Goal: Find specific page/section: Find specific page/section

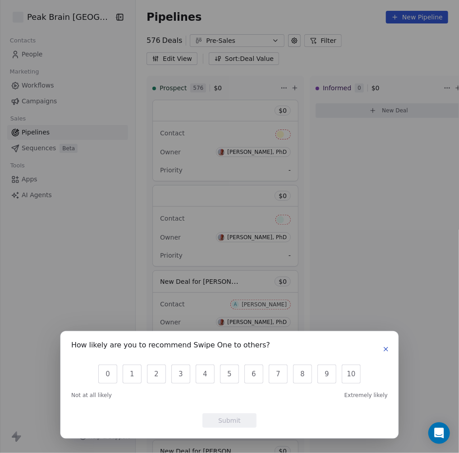
click at [387, 351] on icon "button" at bounding box center [386, 349] width 7 height 7
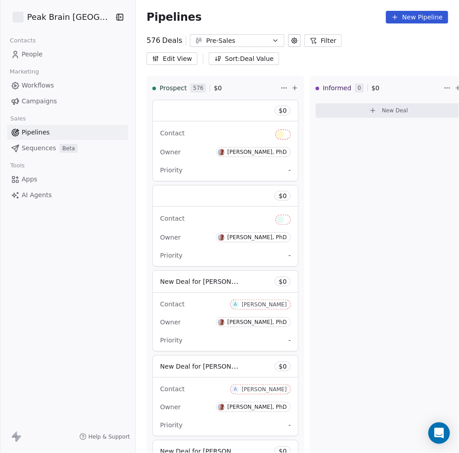
click at [251, 38] on button "Pre-Sales" at bounding box center [237, 40] width 95 height 13
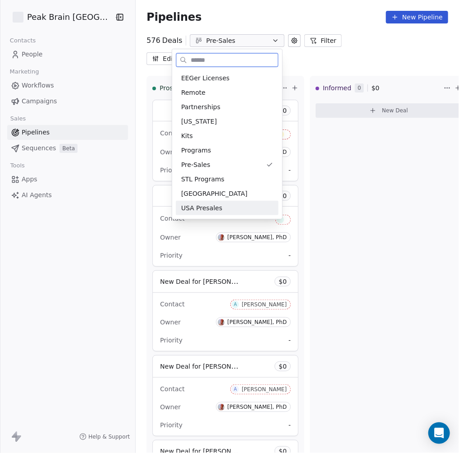
click at [209, 209] on span "USA Presales" at bounding box center [201, 207] width 41 height 9
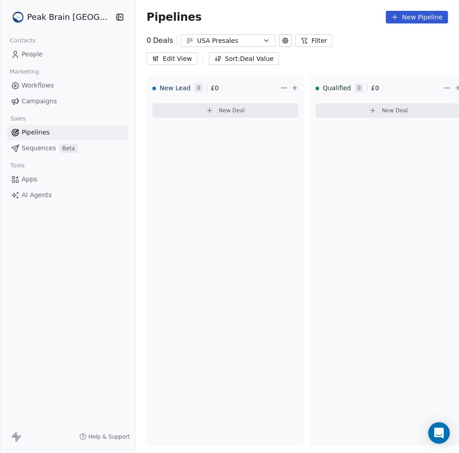
click at [170, 57] on button "Edit View" at bounding box center [172, 58] width 51 height 13
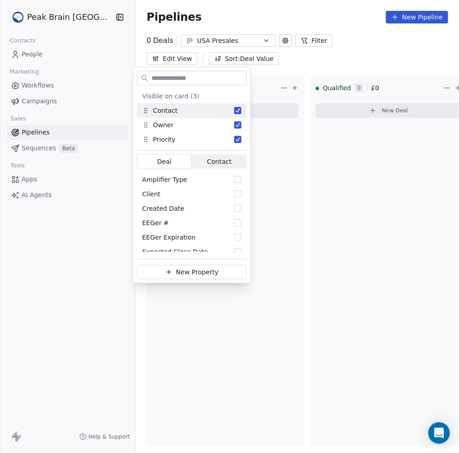
click at [295, 65] on div "Pipelines New Pipeline 0 Deals [GEOGRAPHIC_DATA] Presales Filter Edit View Sort…" at bounding box center [297, 226] width 323 height 453
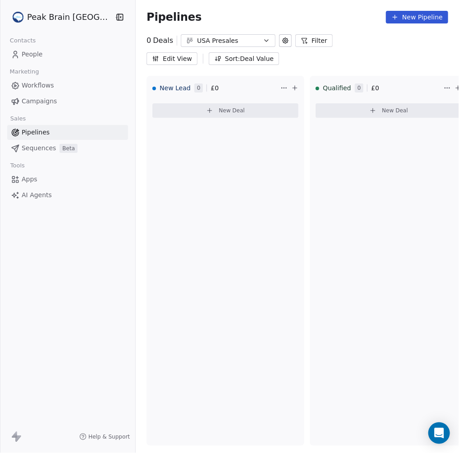
click at [254, 43] on button "USA Presales" at bounding box center [228, 40] width 95 height 13
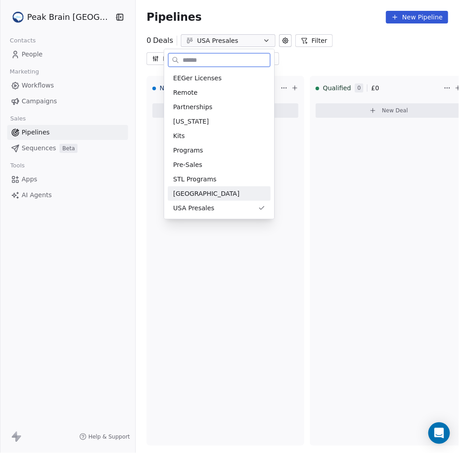
click at [195, 194] on div "[GEOGRAPHIC_DATA]" at bounding box center [219, 193] width 92 height 9
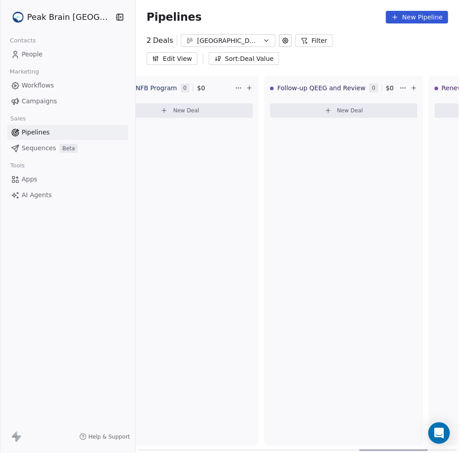
drag, startPoint x: 189, startPoint y: 452, endPoint x: 392, endPoint y: 422, distance: 205.2
click at [411, 451] on div at bounding box center [394, 450] width 68 height 2
click at [236, 42] on div "[GEOGRAPHIC_DATA]" at bounding box center [228, 40] width 62 height 9
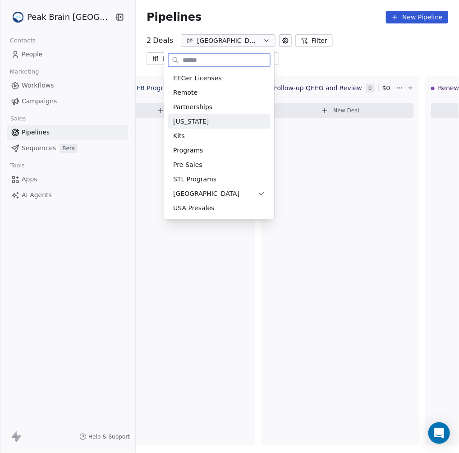
click at [206, 121] on div "[US_STATE]" at bounding box center [219, 121] width 92 height 9
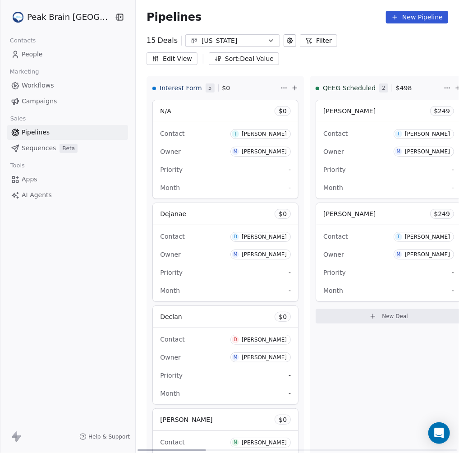
drag, startPoint x: 149, startPoint y: 449, endPoint x: 52, endPoint y: 440, distance: 97.4
click at [138, 449] on div at bounding box center [172, 450] width 68 height 2
click at [27, 50] on span "People" at bounding box center [32, 54] width 21 height 9
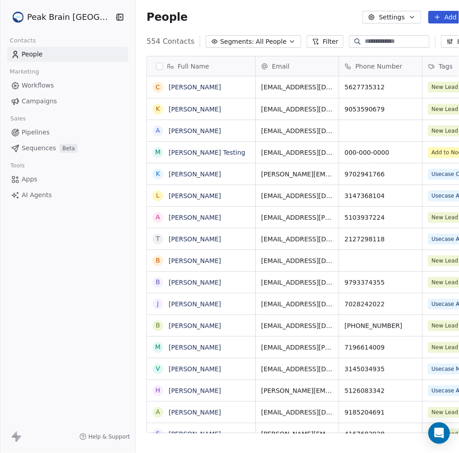
scroll to position [392, 359]
